Goal: Transaction & Acquisition: Purchase product/service

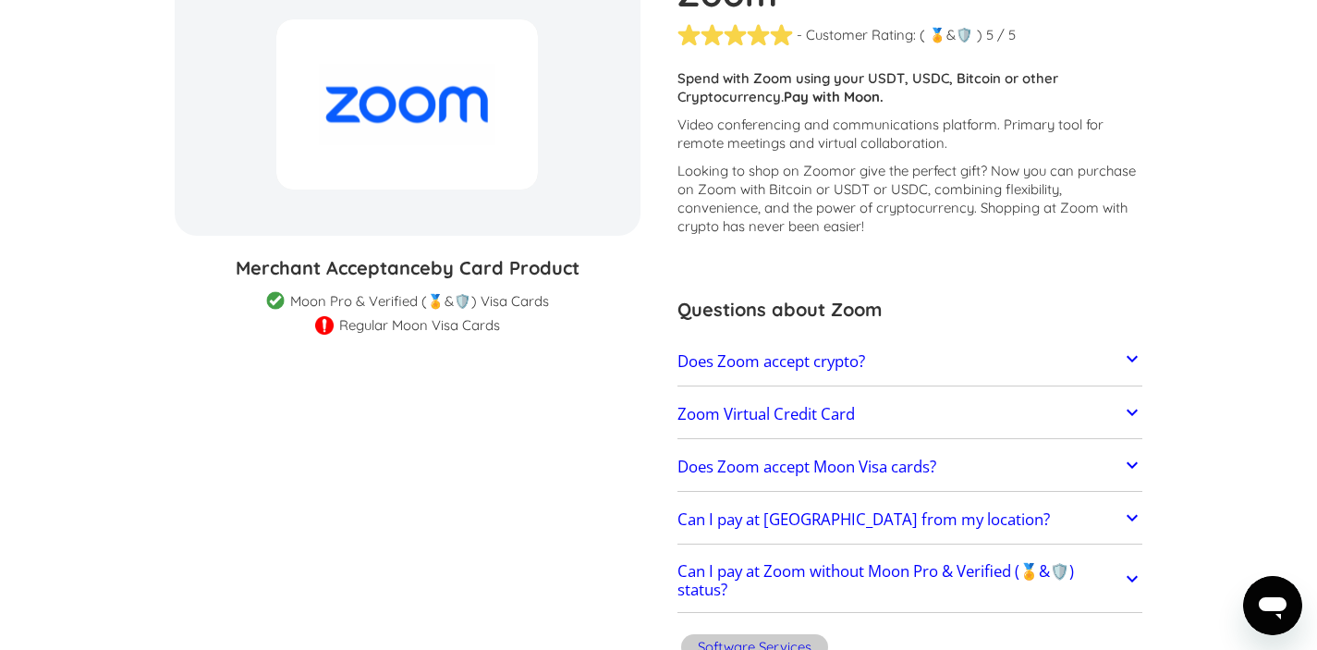
scroll to position [360, 0]
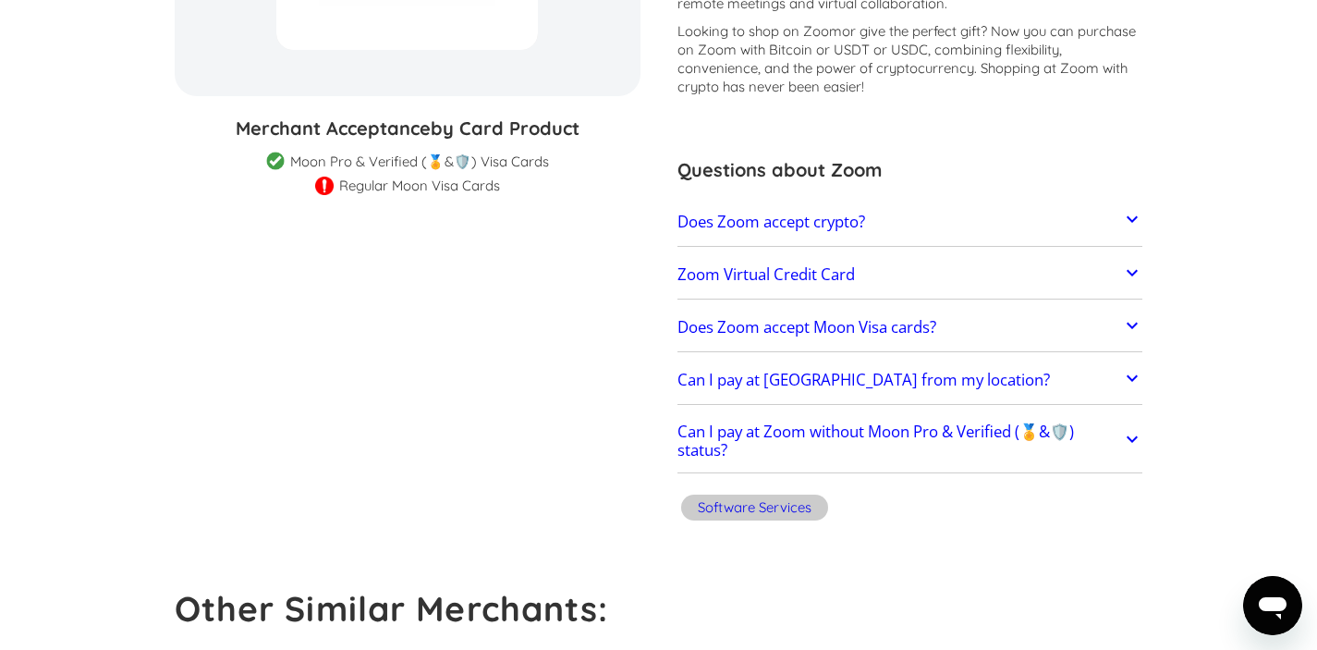
click at [828, 230] on h2 "Does Zoom accept crypto?" at bounding box center [772, 222] width 188 height 18
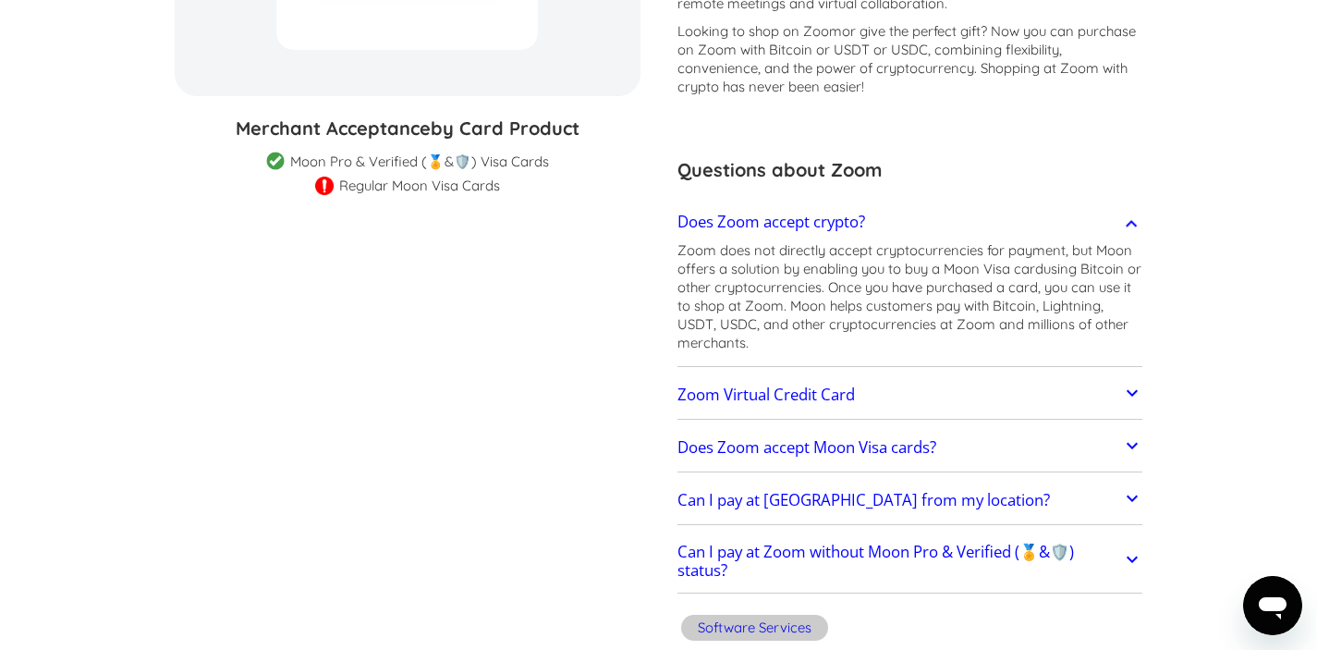
click at [856, 219] on h2 "Does Zoom accept crypto?" at bounding box center [772, 222] width 188 height 18
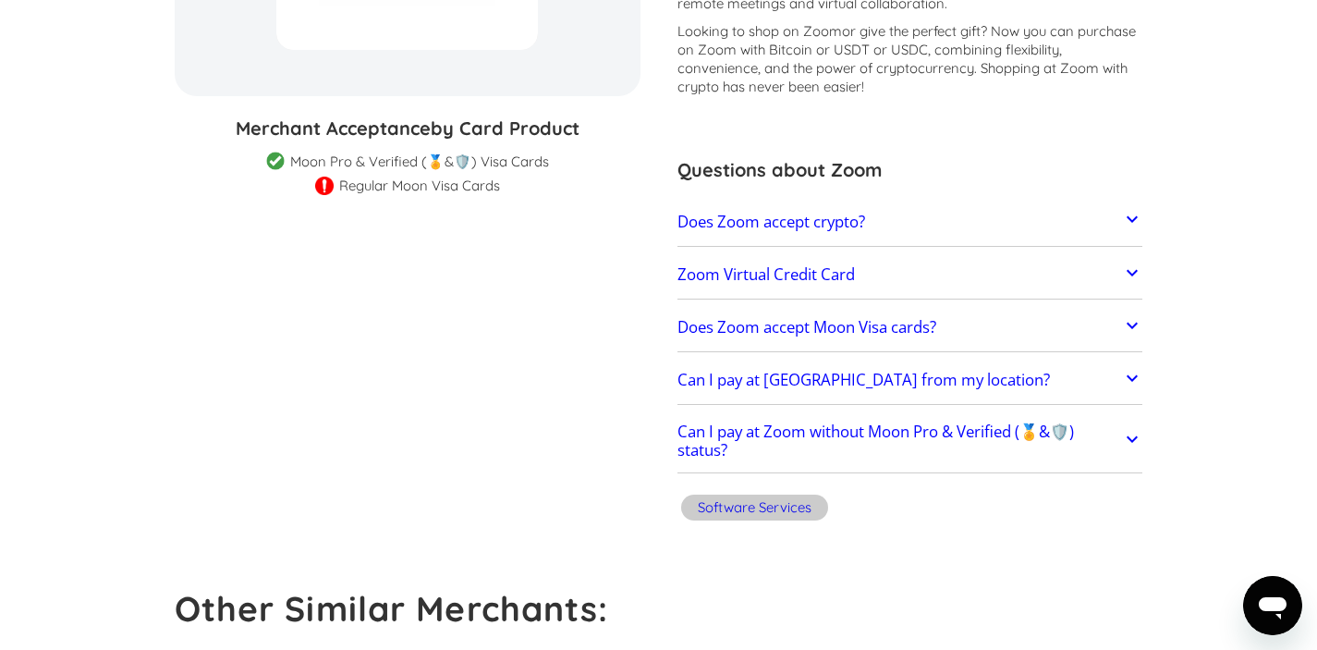
click at [957, 272] on link "Zoom Virtual Credit Card" at bounding box center [911, 274] width 466 height 39
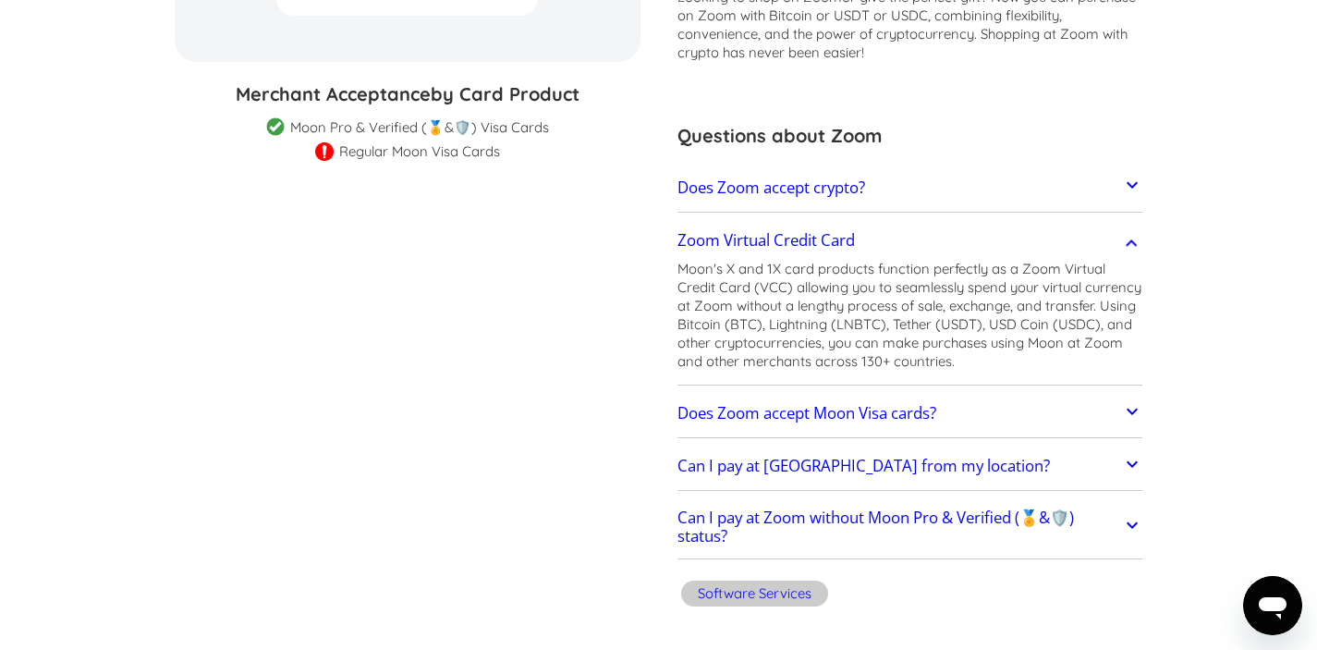
scroll to position [399, 0]
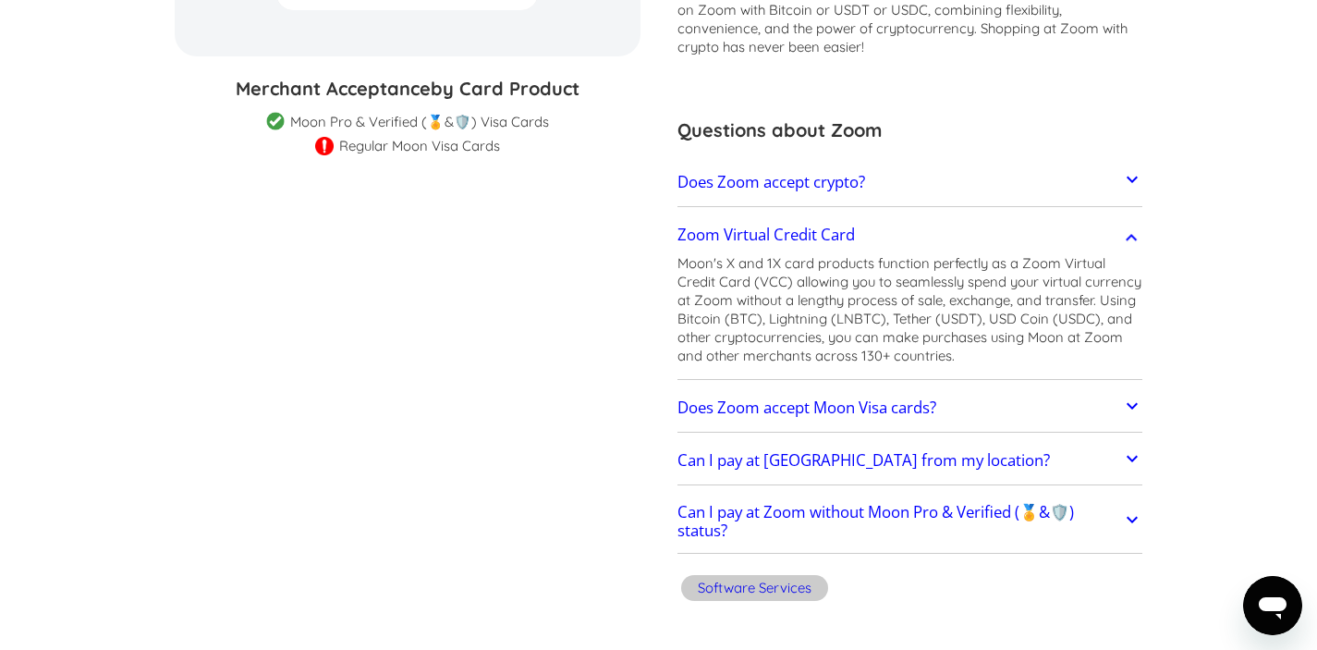
click at [775, 389] on link "Does Zoom accept Moon Visa cards?" at bounding box center [911, 407] width 466 height 39
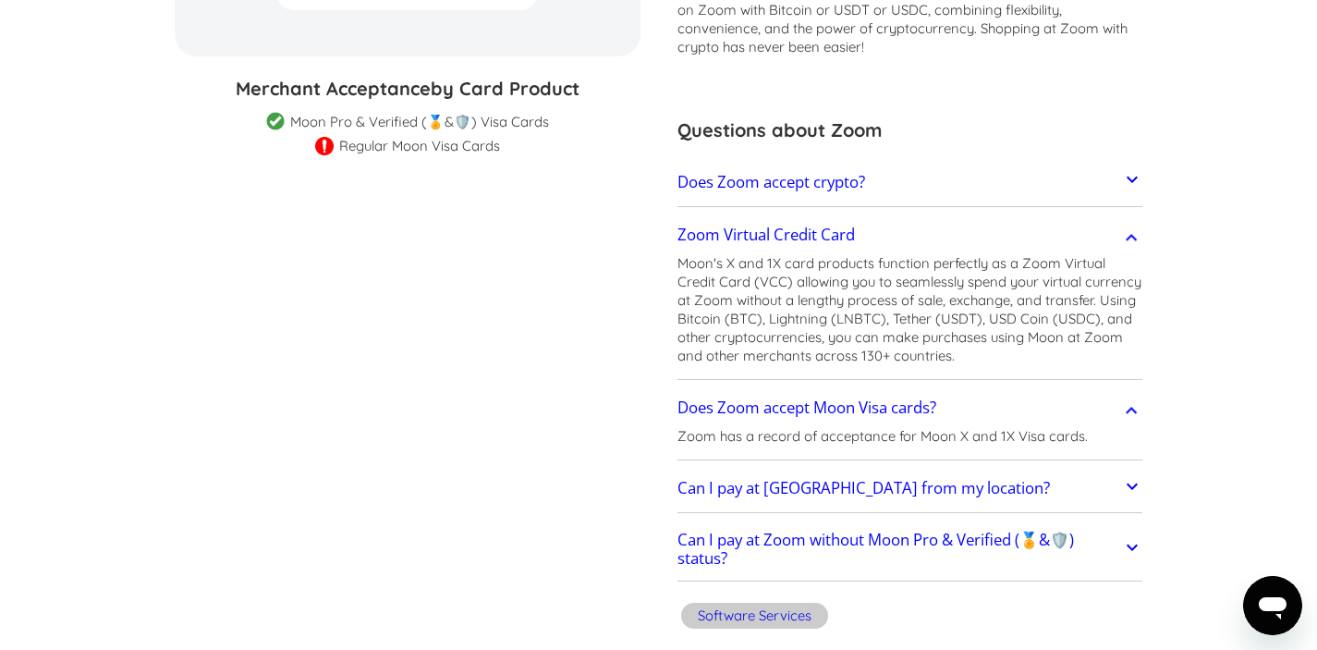
click at [869, 524] on link "Can I pay at Zoom without Moon Pro & Verified (🏅&🛡️) status?" at bounding box center [911, 549] width 466 height 55
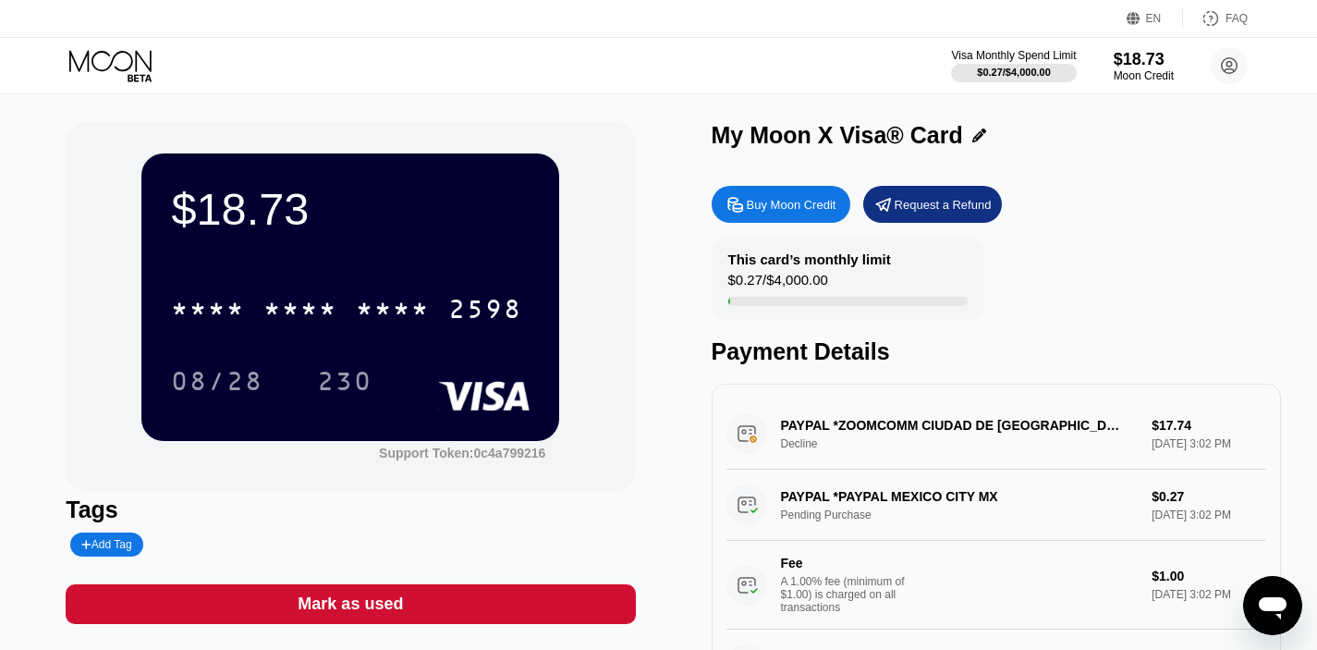
click at [116, 68] on icon at bounding box center [112, 66] width 86 height 32
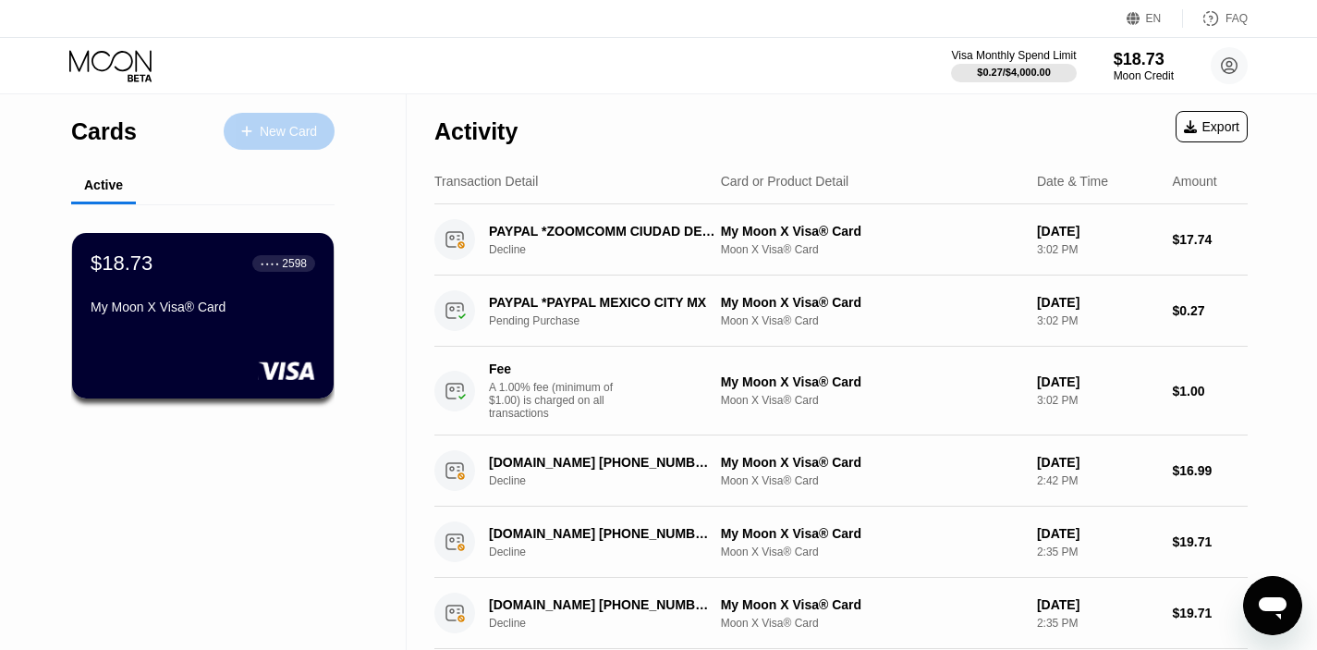
click at [287, 124] on div "New Card" at bounding box center [288, 132] width 57 height 16
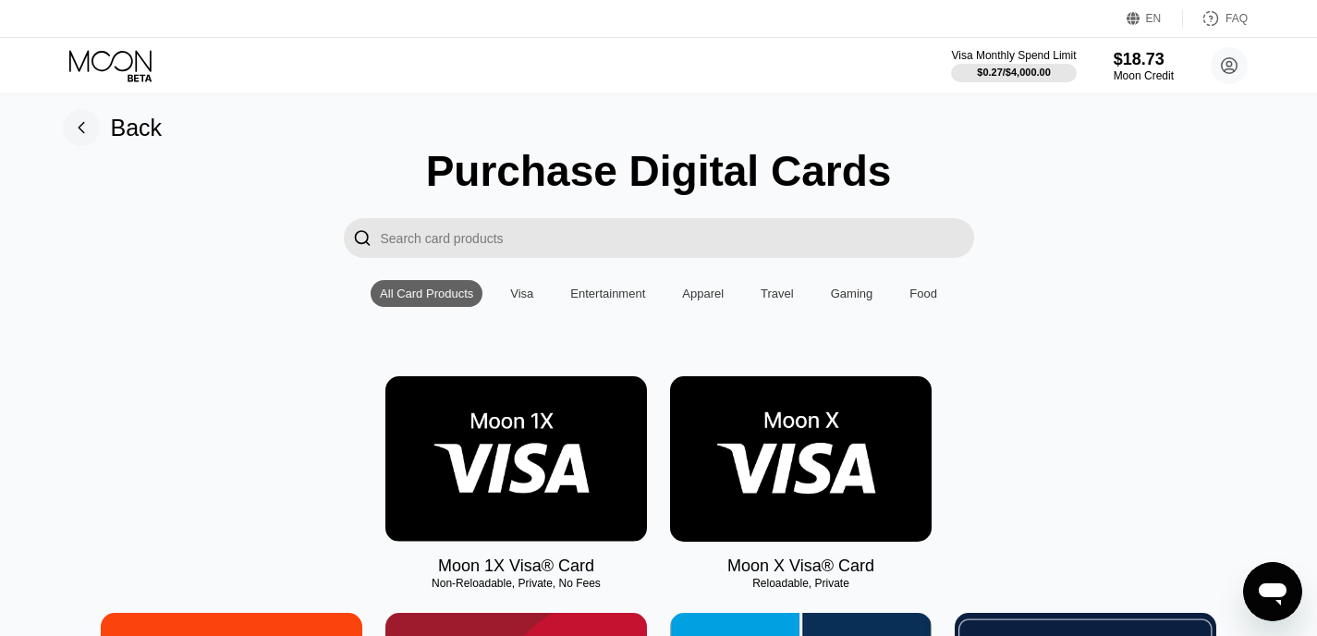
scroll to position [389, 0]
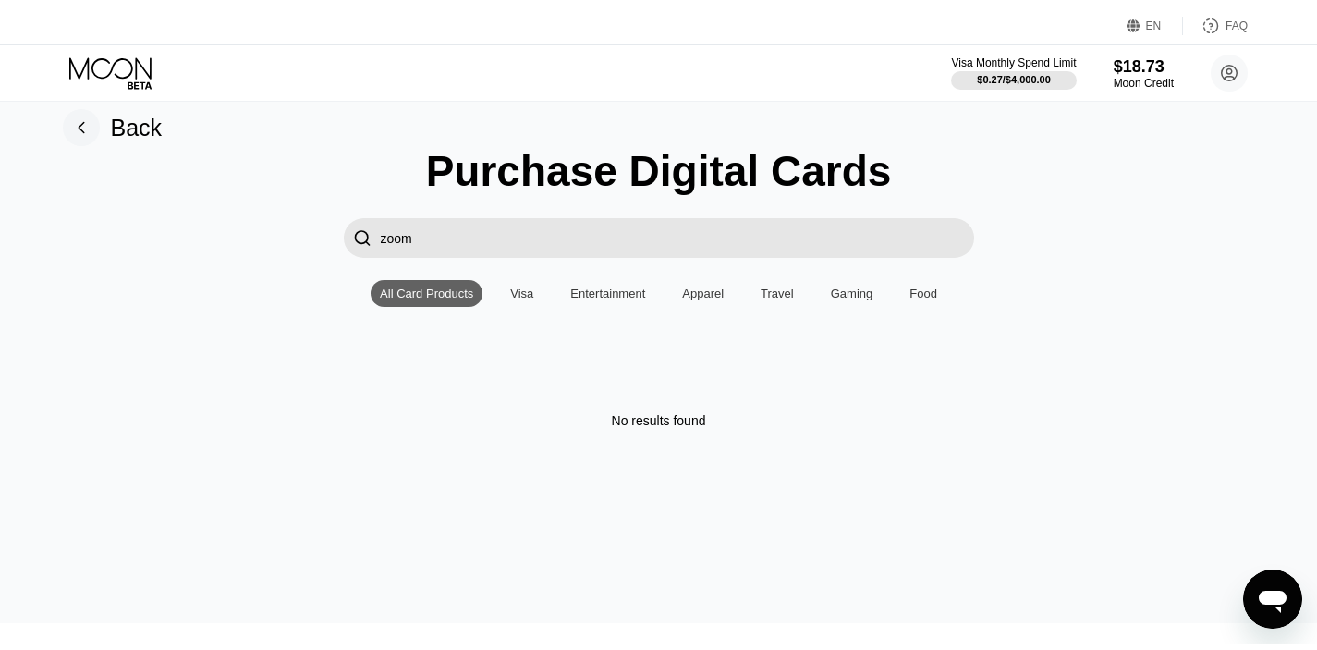
scroll to position [0, 0]
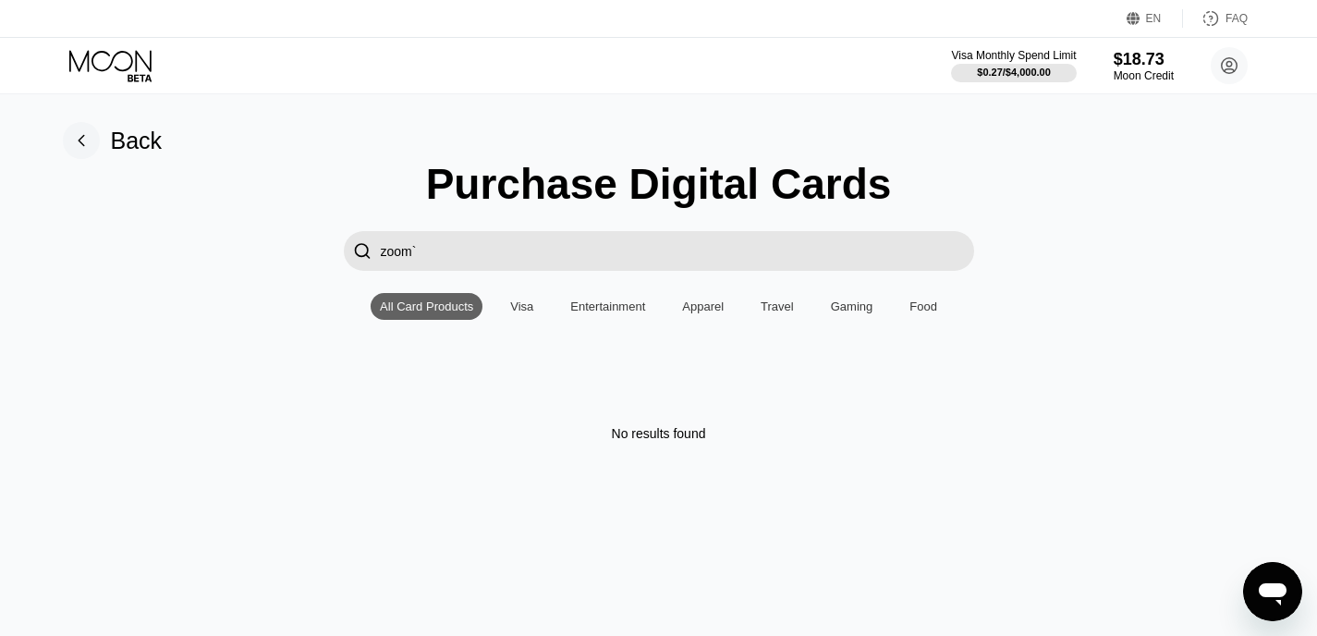
type input "zoom`"
click at [1117, 51] on div "$18.73" at bounding box center [1144, 58] width 62 height 19
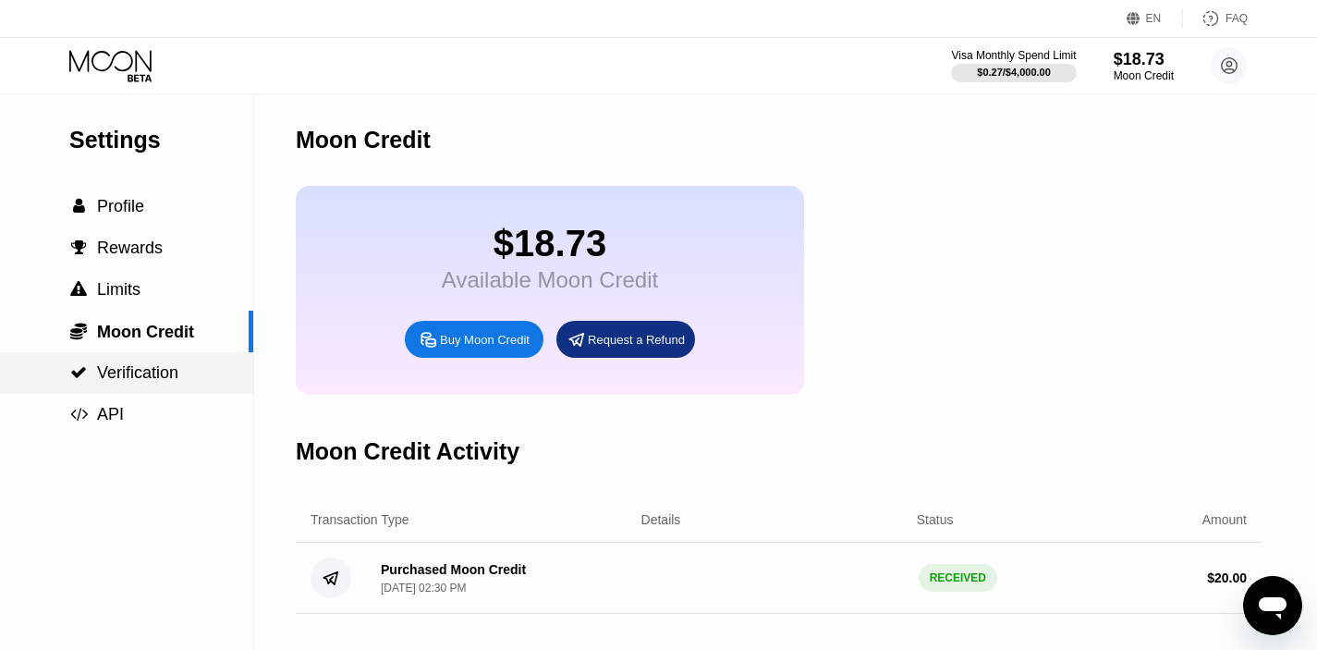
click at [129, 363] on span "Verification" at bounding box center [137, 372] width 81 height 18
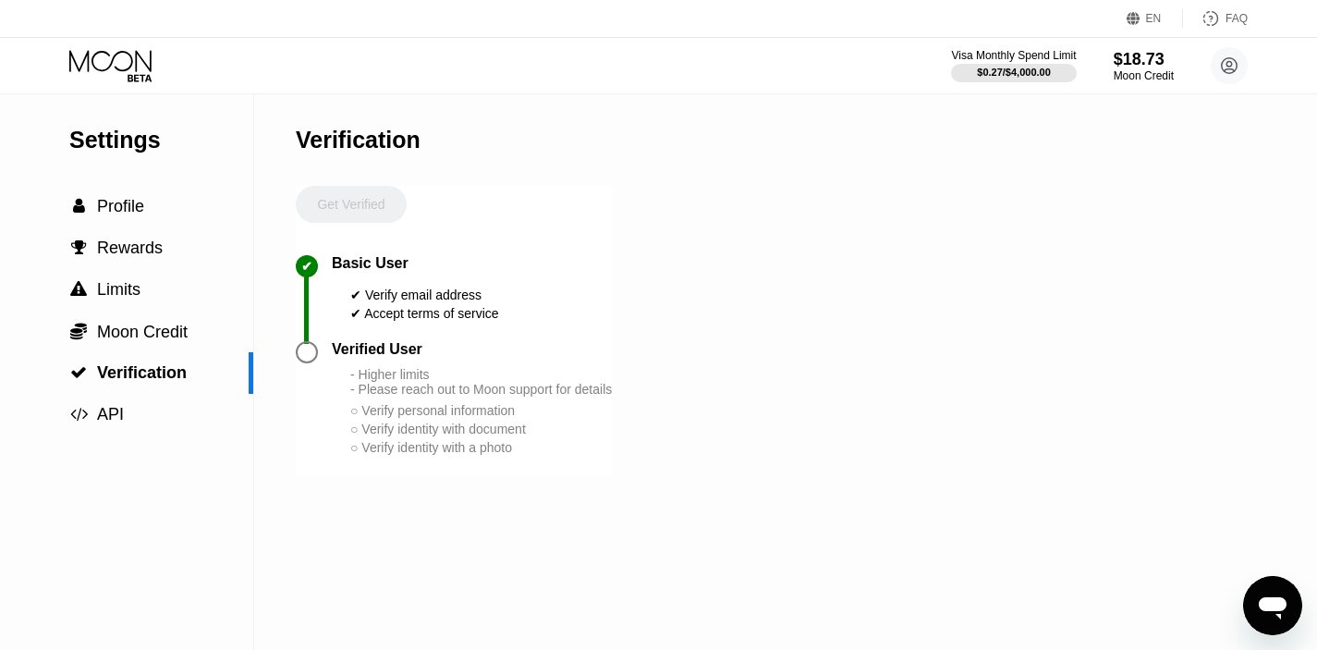
click at [310, 357] on div at bounding box center [307, 352] width 22 height 22
click at [183, 202] on div " Profile" at bounding box center [126, 206] width 253 height 19
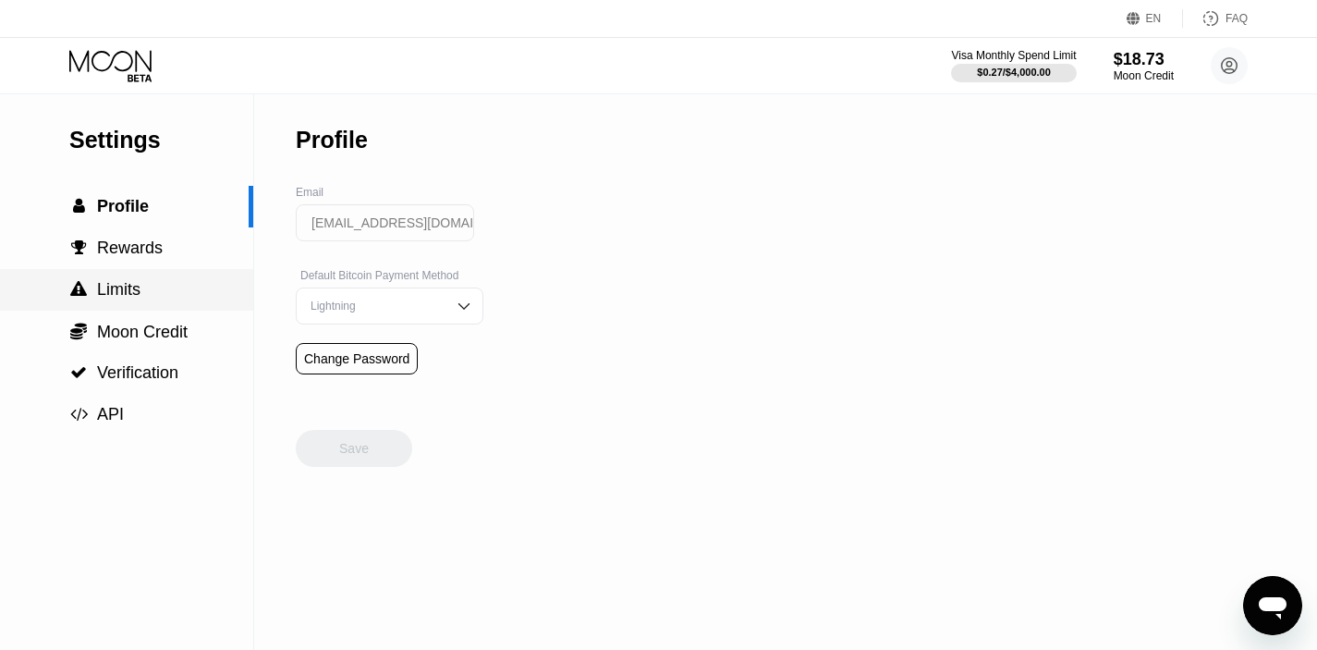
click at [166, 273] on div " Limits" at bounding box center [126, 290] width 253 height 42
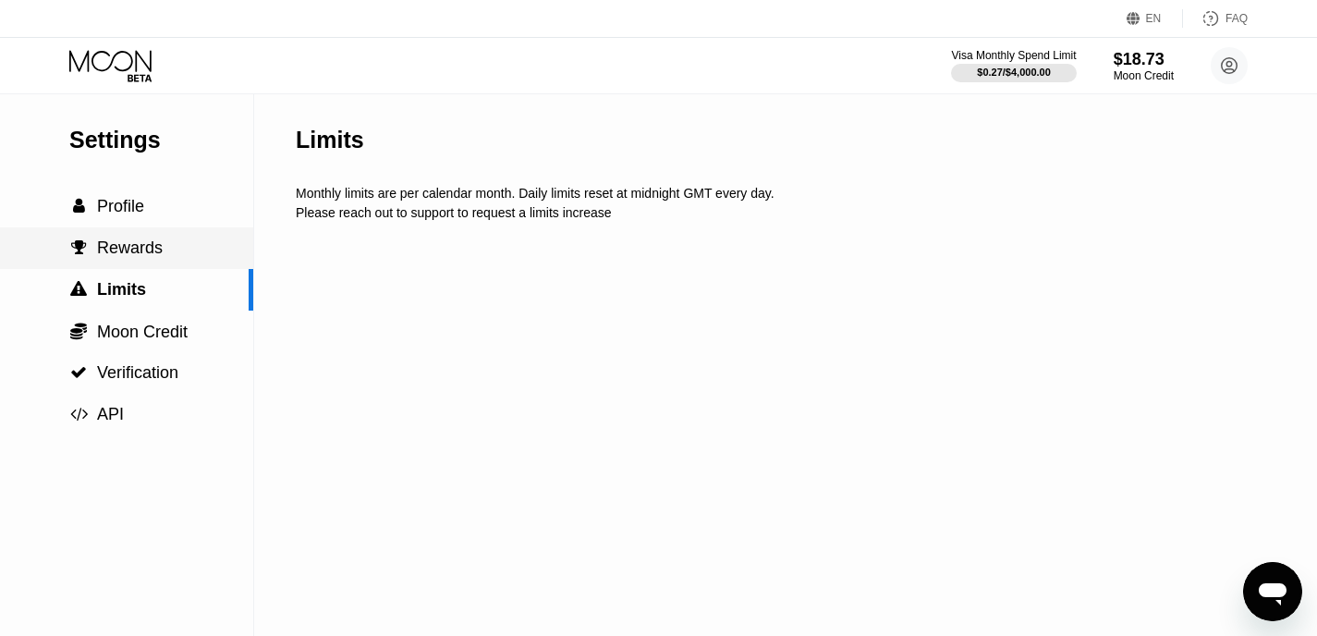
click at [173, 256] on div " Rewards" at bounding box center [126, 247] width 253 height 19
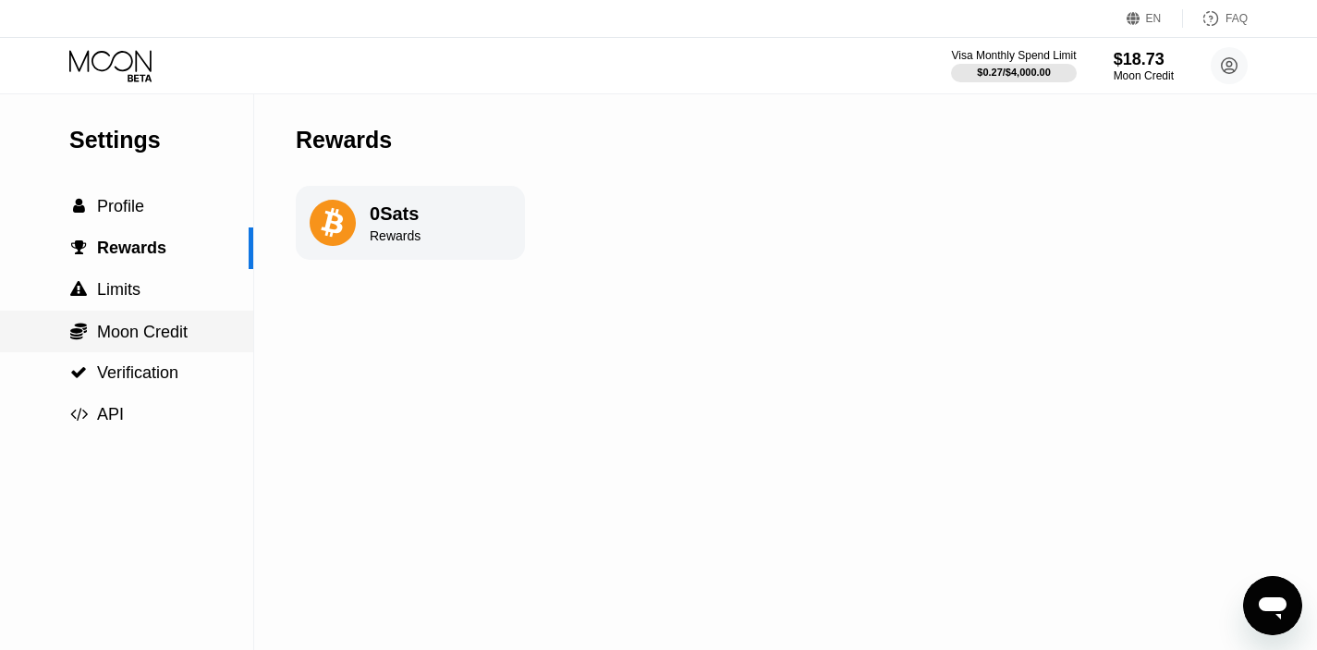
click at [136, 346] on div " Moon Credit" at bounding box center [126, 332] width 253 height 42
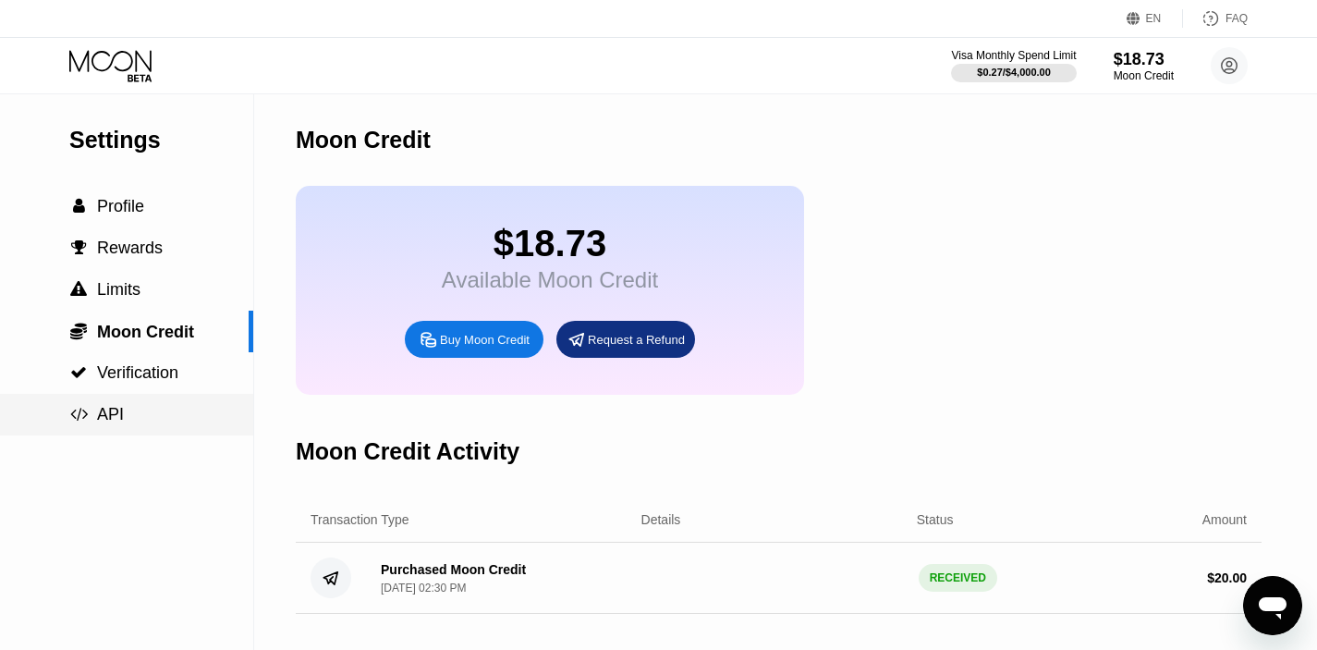
click at [144, 409] on div " API" at bounding box center [126, 414] width 253 height 19
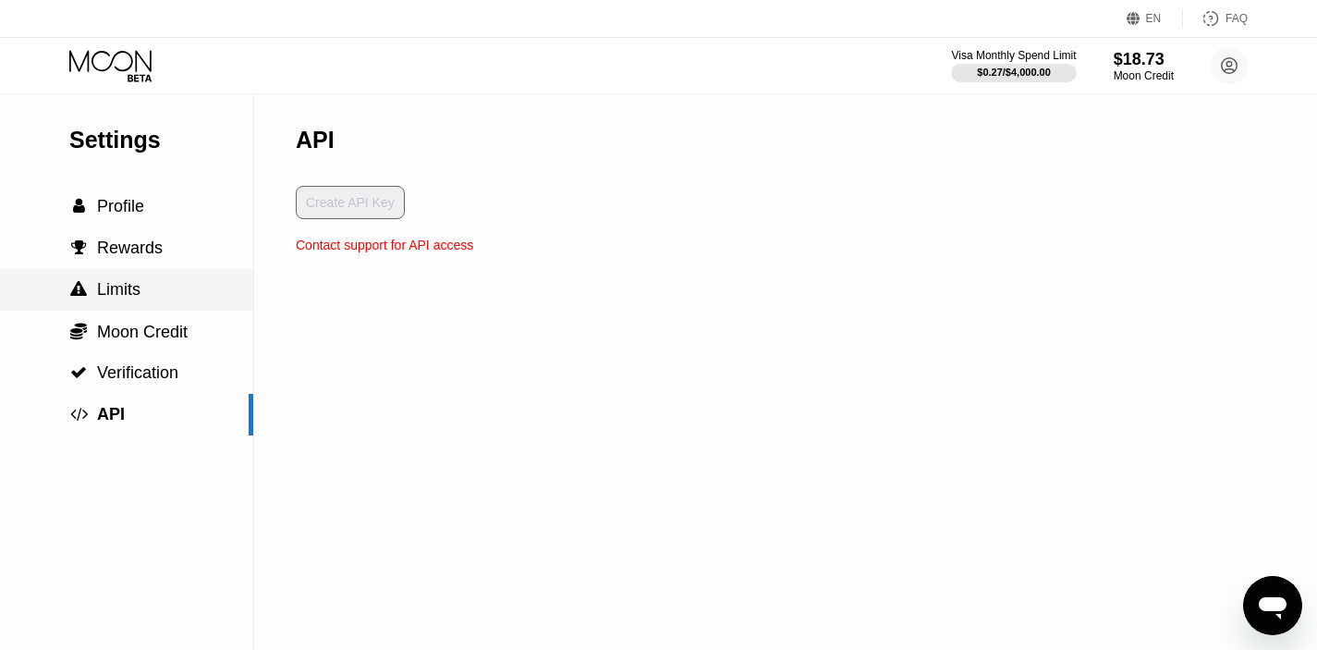
click at [142, 259] on div " Rewards" at bounding box center [126, 248] width 253 height 42
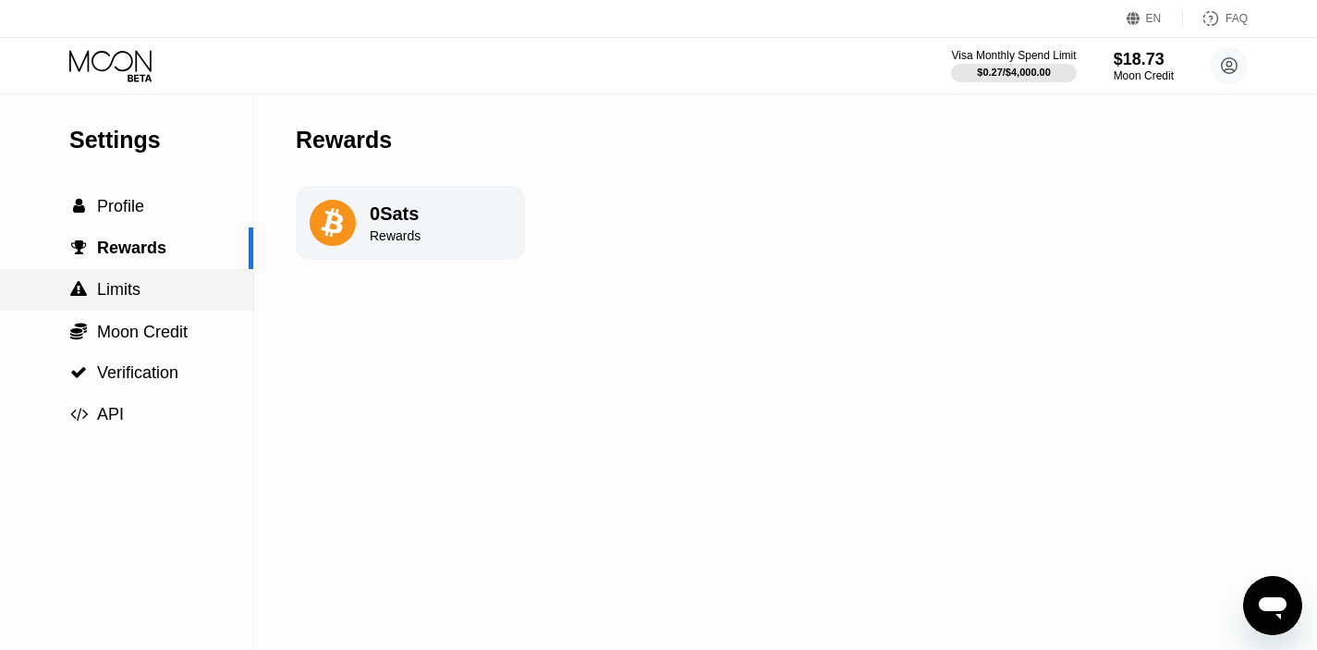
click at [154, 323] on span "Moon Credit" at bounding box center [142, 332] width 91 height 18
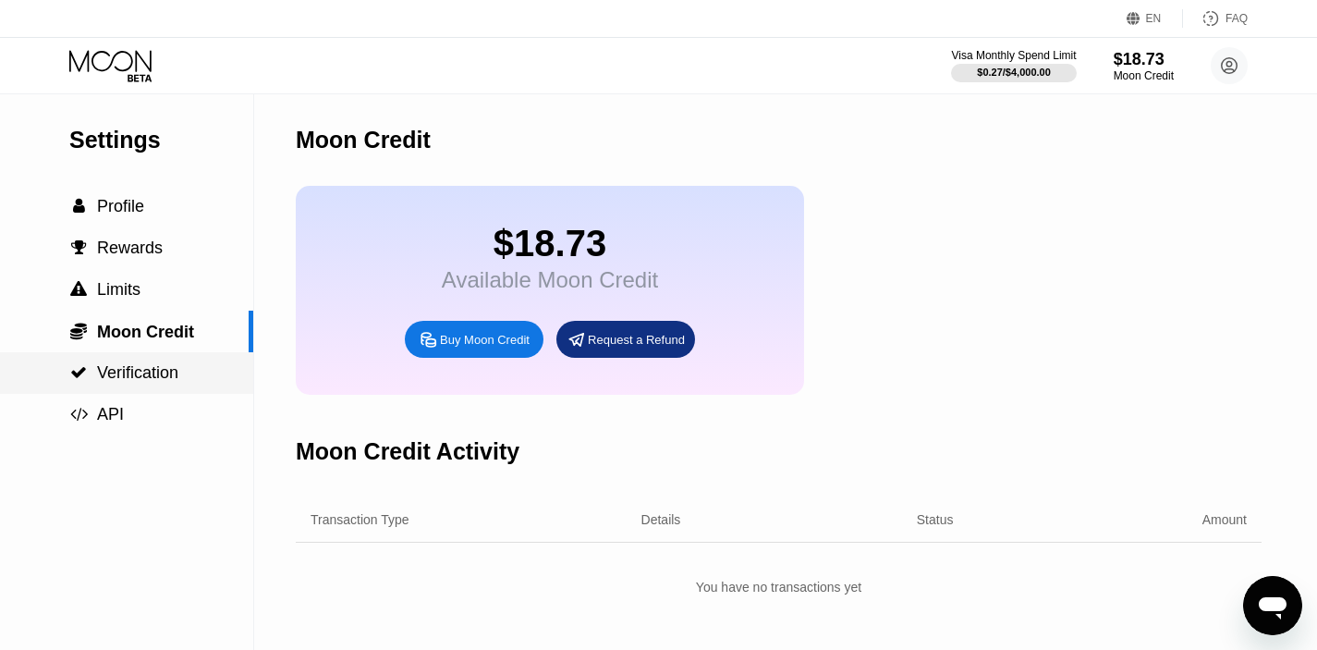
click at [156, 357] on div " Verification" at bounding box center [126, 373] width 253 height 42
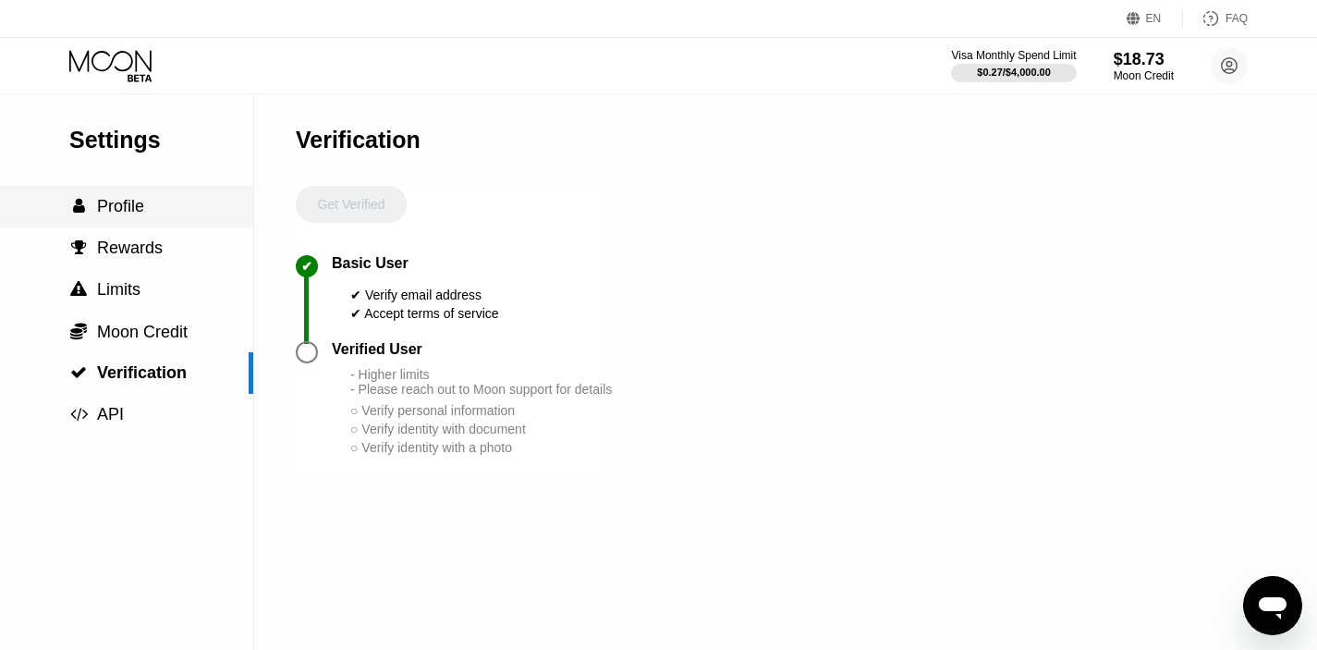
click at [116, 189] on div " Profile" at bounding box center [126, 207] width 253 height 42
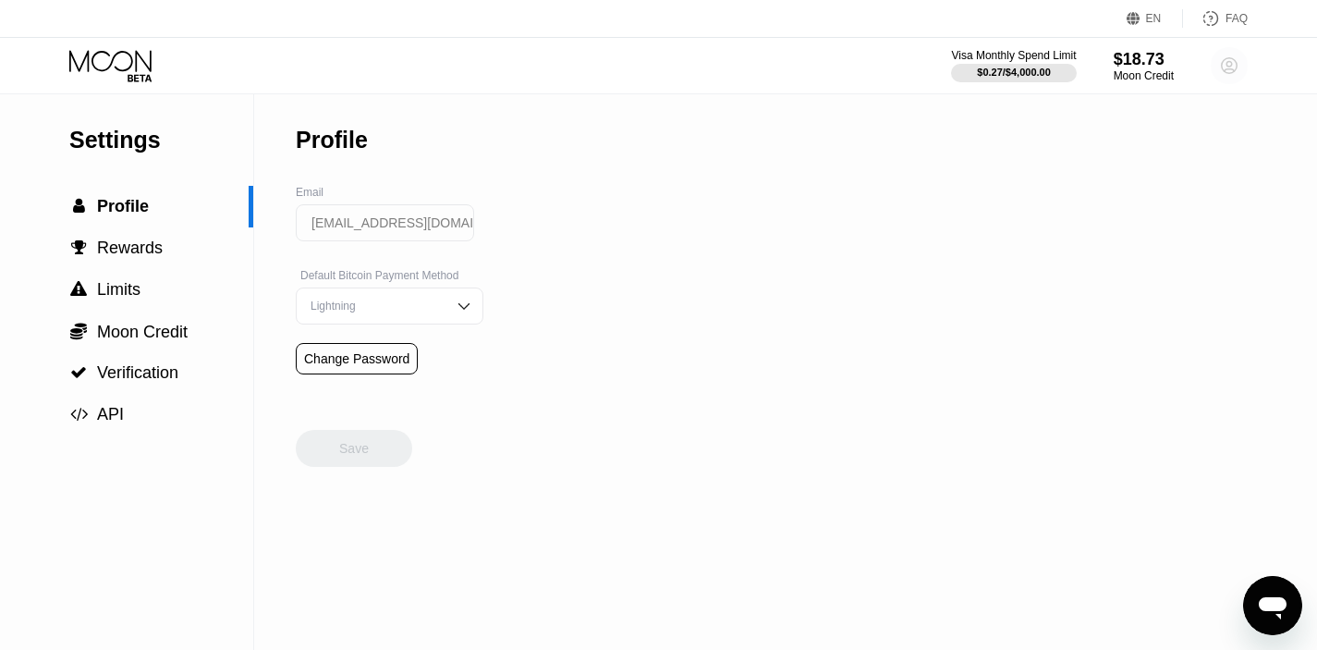
click at [1226, 67] on circle at bounding box center [1229, 65] width 37 height 37
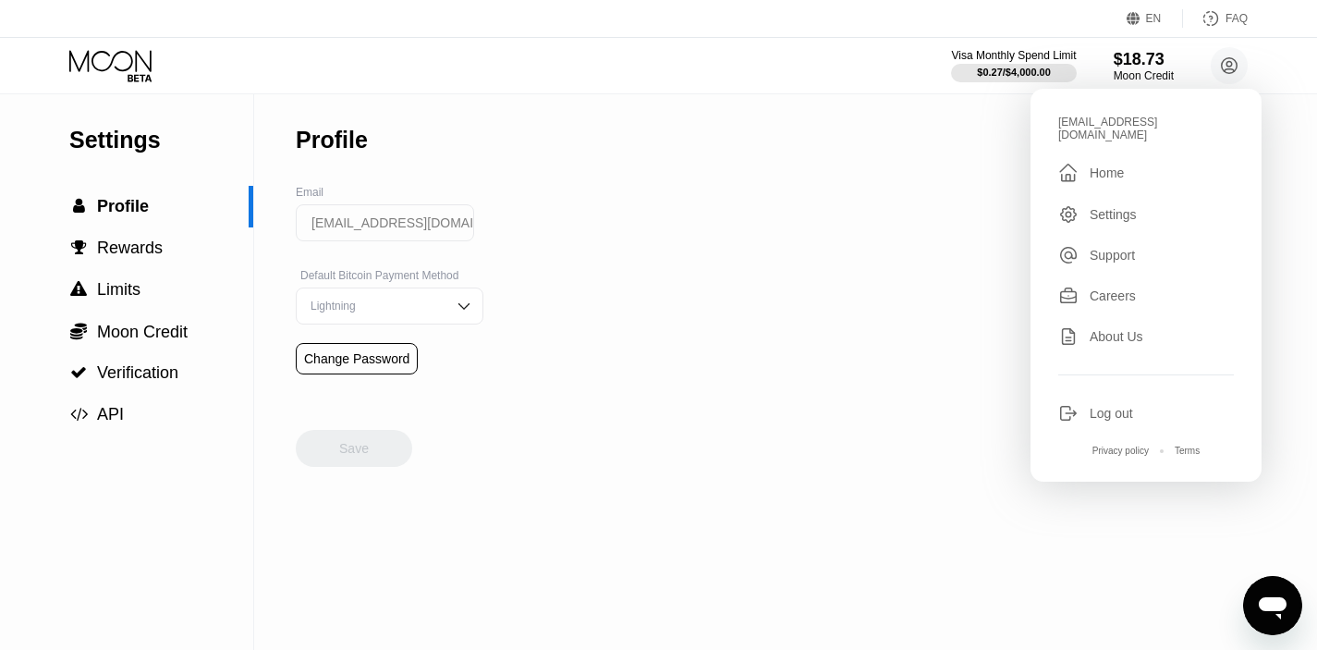
click at [617, 55] on div "Visa Monthly Spend Limit $0.27 / $4,000.00 $18.73 Moon Credit eastonfoster77@tu…" at bounding box center [658, 65] width 1317 height 55
